Goal: Task Accomplishment & Management: Manage account settings

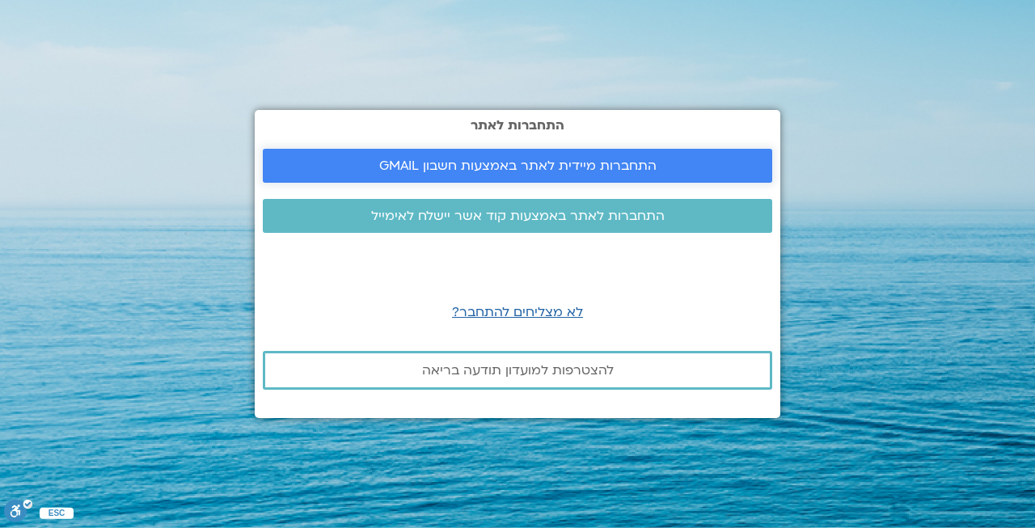
click at [665, 163] on span "התחברות מיידית לאתר באמצעות חשבון GMAIL" at bounding box center [517, 166] width 471 height 15
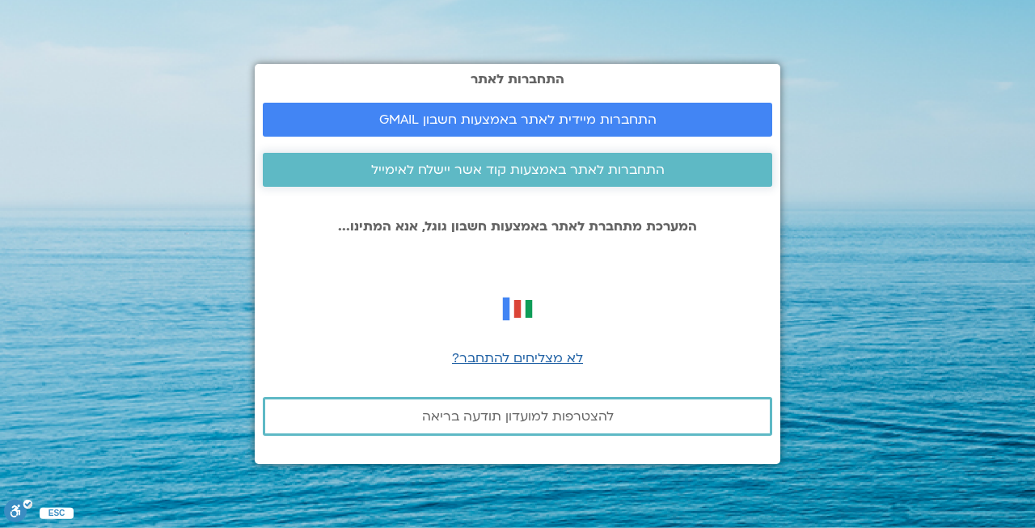
click at [498, 168] on span "התחברות לאתר באמצעות קוד אשר יישלח לאימייל" at bounding box center [518, 170] width 294 height 15
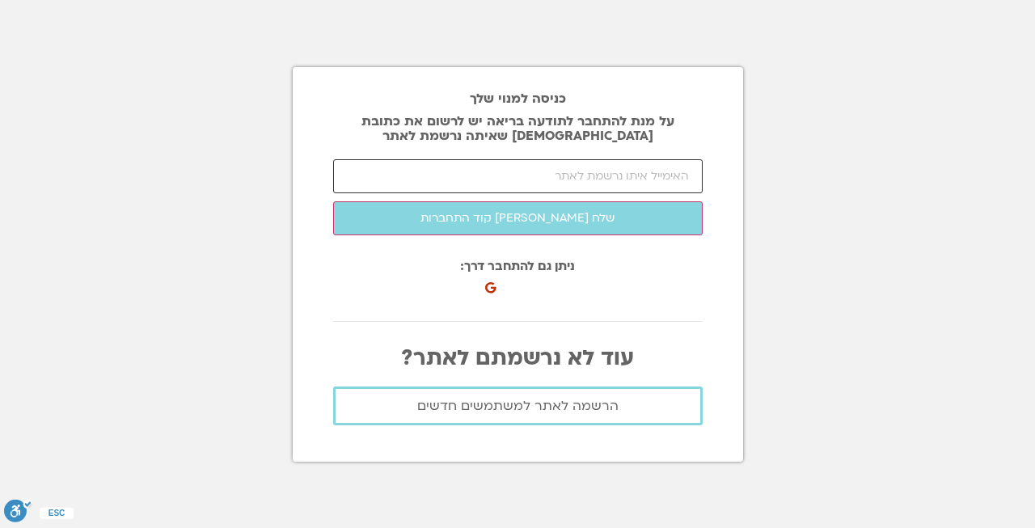
click at [560, 174] on input "email" at bounding box center [518, 176] width 370 height 34
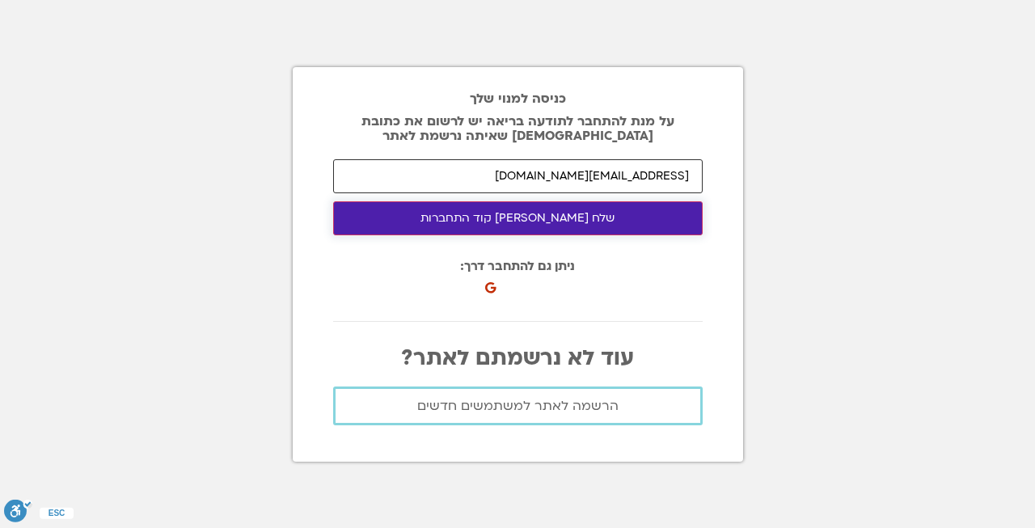
type input "[EMAIL_ADDRESS][DOMAIN_NAME]"
click at [497, 218] on button "שלח [PERSON_NAME] קוד התחברות" at bounding box center [518, 218] width 370 height 34
